Goal: Information Seeking & Learning: Learn about a topic

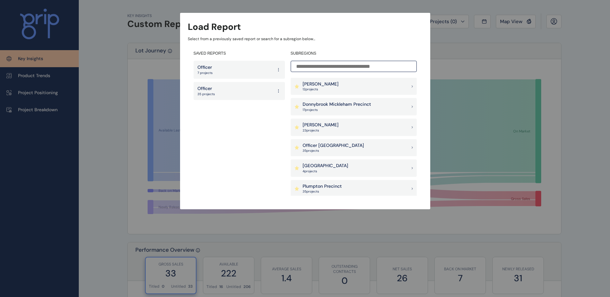
click at [349, 67] on input at bounding box center [354, 66] width 126 height 11
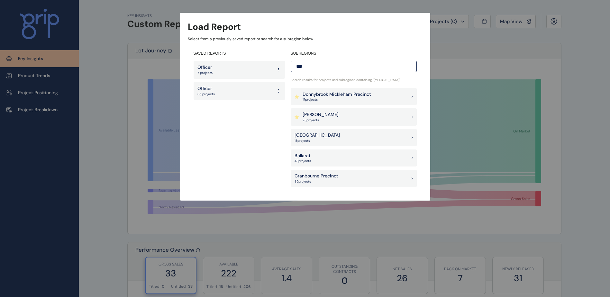
type input "***"
click at [336, 155] on div "Ballarat 48 project s" at bounding box center [354, 158] width 126 height 17
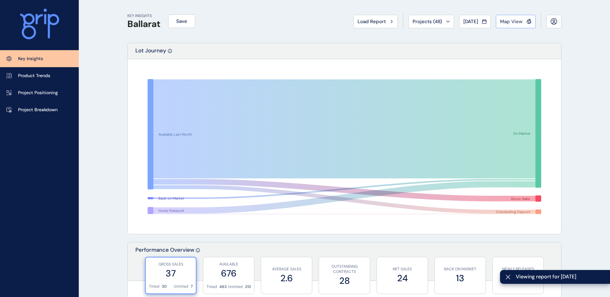
click at [518, 20] on span "Map View" at bounding box center [511, 21] width 23 height 6
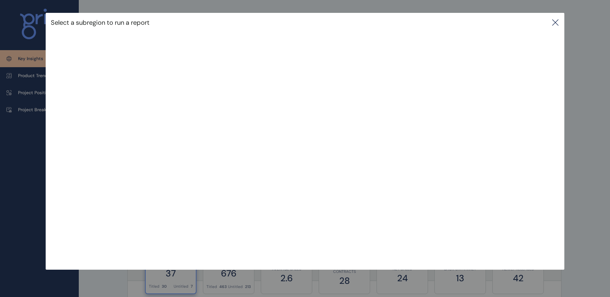
click at [557, 24] on icon at bounding box center [556, 23] width 8 height 8
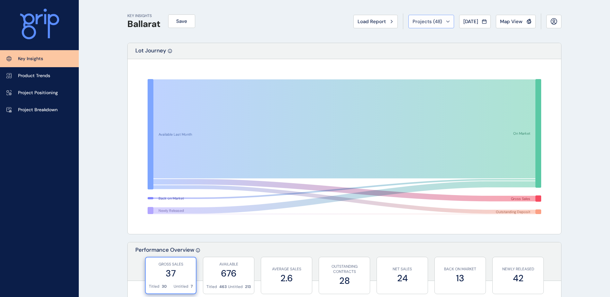
click at [435, 23] on span "Projects ( 48 )" at bounding box center [428, 21] width 30 height 6
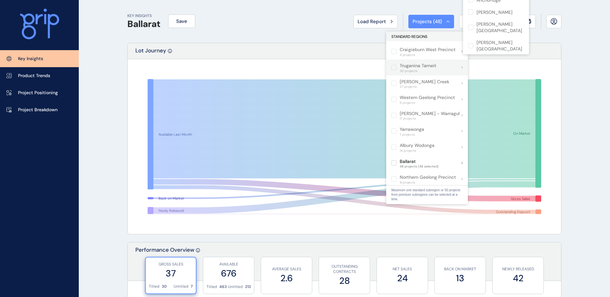
scroll to position [421, 0]
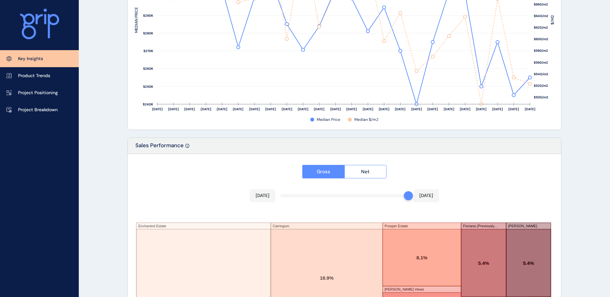
scroll to position [1057, 0]
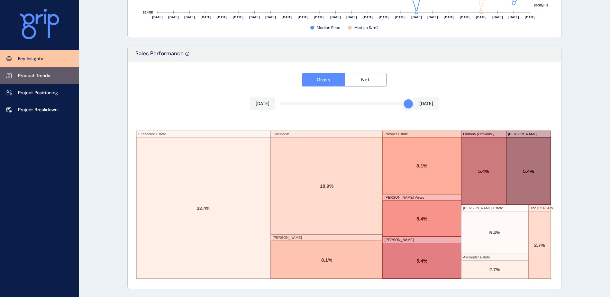
click at [56, 75] on link "Product Trends" at bounding box center [39, 75] width 79 height 17
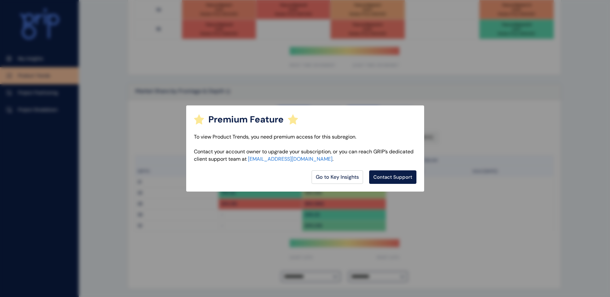
scroll to position [455, 0]
click at [307, 210] on div "Premium Feature To view Product Trends, you need premium access for this subreg…" at bounding box center [305, 148] width 610 height 297
drag, startPoint x: 246, startPoint y: 194, endPoint x: 285, endPoint y: 187, distance: 39.3
click at [246, 194] on div "Premium Feature To view Product Trends, you need premium access for this subreg…" at bounding box center [305, 148] width 610 height 297
click at [326, 179] on link "Go to Key Insights" at bounding box center [337, 177] width 51 height 14
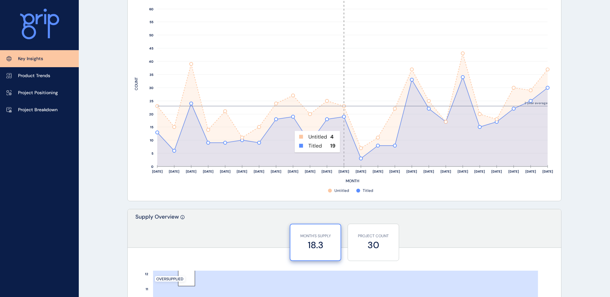
scroll to position [198, 0]
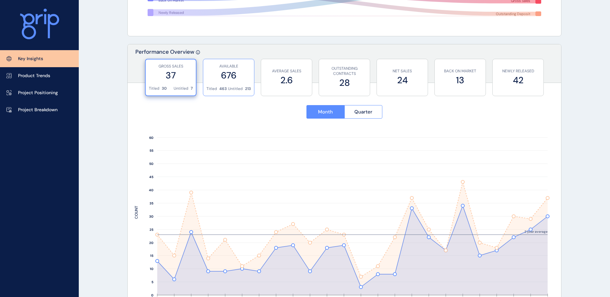
click at [238, 86] on div "AVAILABLE 676" at bounding box center [228, 72] width 44 height 27
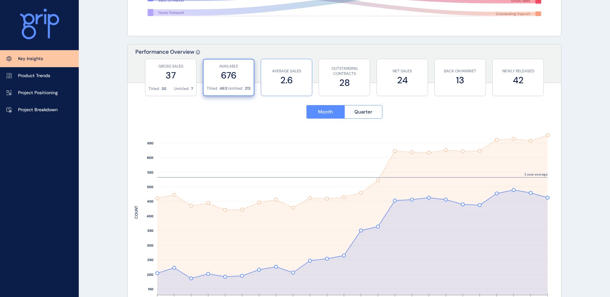
click at [280, 84] on label "2.6" at bounding box center [286, 80] width 44 height 13
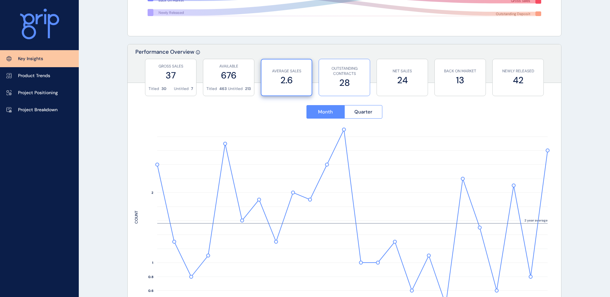
click at [343, 89] on label "28" at bounding box center [344, 83] width 44 height 13
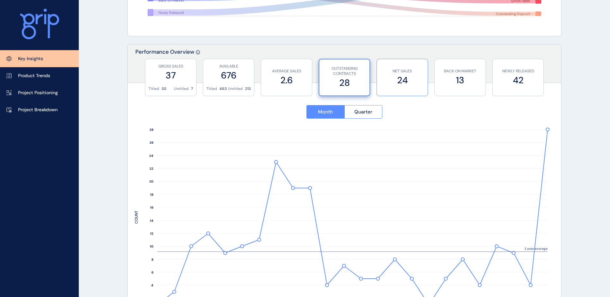
click at [395, 89] on div "NET SALES 24" at bounding box center [402, 77] width 44 height 37
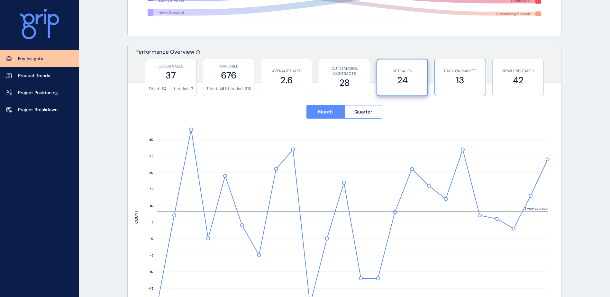
click at [465, 89] on div "BACK ON MARKET 13" at bounding box center [460, 77] width 44 height 37
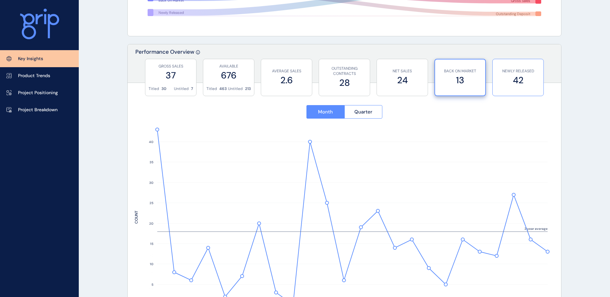
click at [514, 89] on div "NEWLY RELEASED 42" at bounding box center [518, 77] width 44 height 37
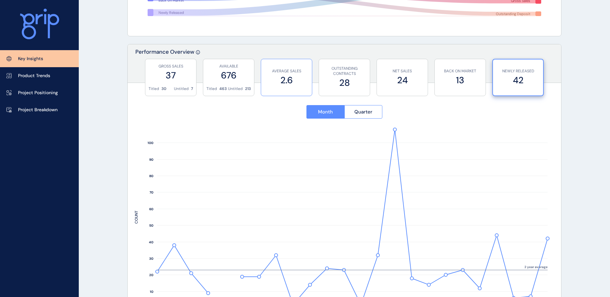
click at [298, 89] on div "AVERAGE SALES 2.6" at bounding box center [286, 77] width 44 height 37
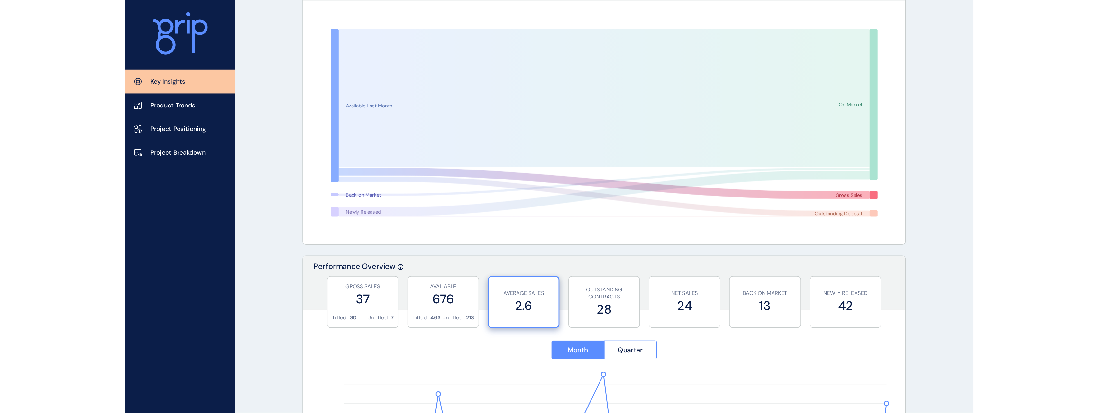
scroll to position [64, 0]
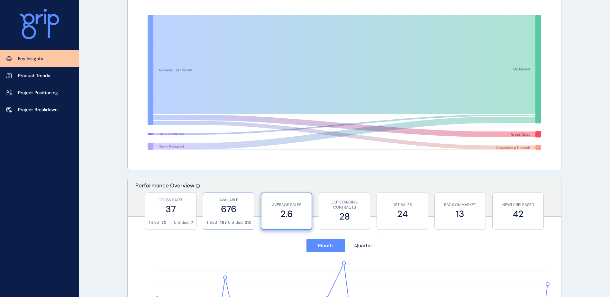
click at [234, 213] on label "676" at bounding box center [228, 209] width 44 height 13
